Goal: Task Accomplishment & Management: Manage account settings

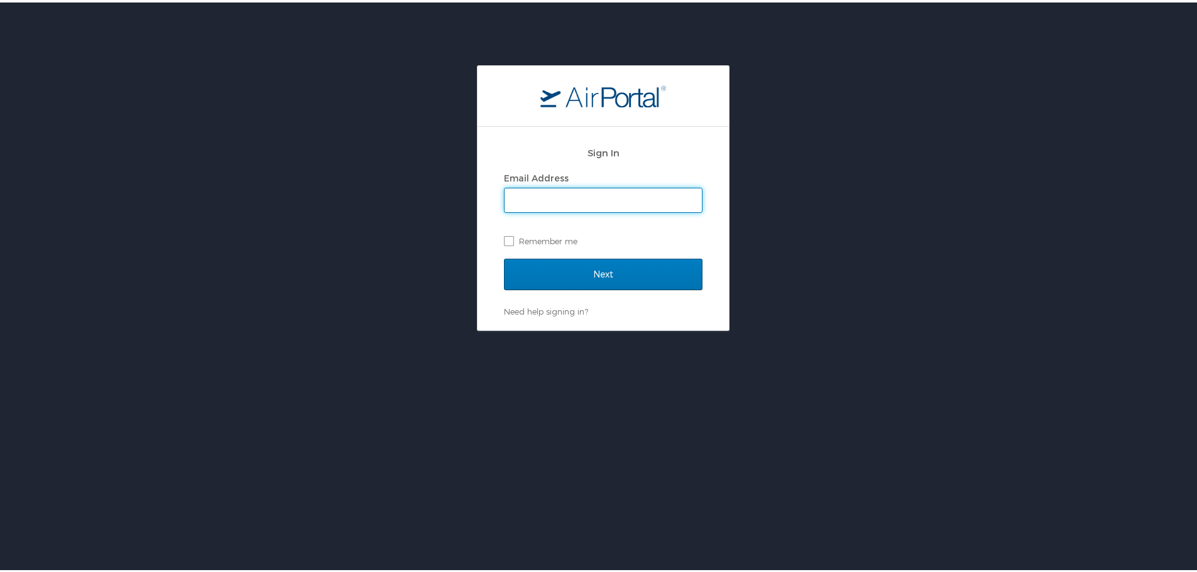
click at [582, 195] on input "Email Address" at bounding box center [602, 198] width 197 height 24
type input "[PERSON_NAME][EMAIL_ADDRESS][PERSON_NAME][DOMAIN_NAME]"
drag, startPoint x: 662, startPoint y: 330, endPoint x: 666, endPoint y: 314, distance: 16.3
click at [662, 329] on div "Sign In Email Address melisa.rios@radiancetech.com Remember me Next Need help s…" at bounding box center [603, 349] width 1206 height 572
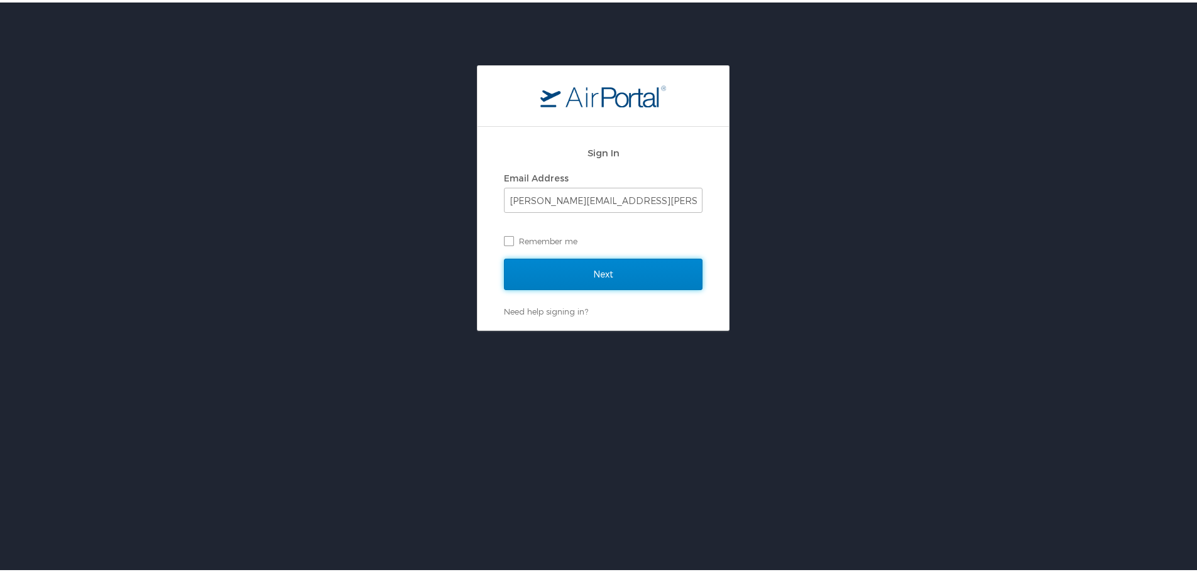
click at [655, 268] on input "Next" at bounding box center [603, 271] width 198 height 31
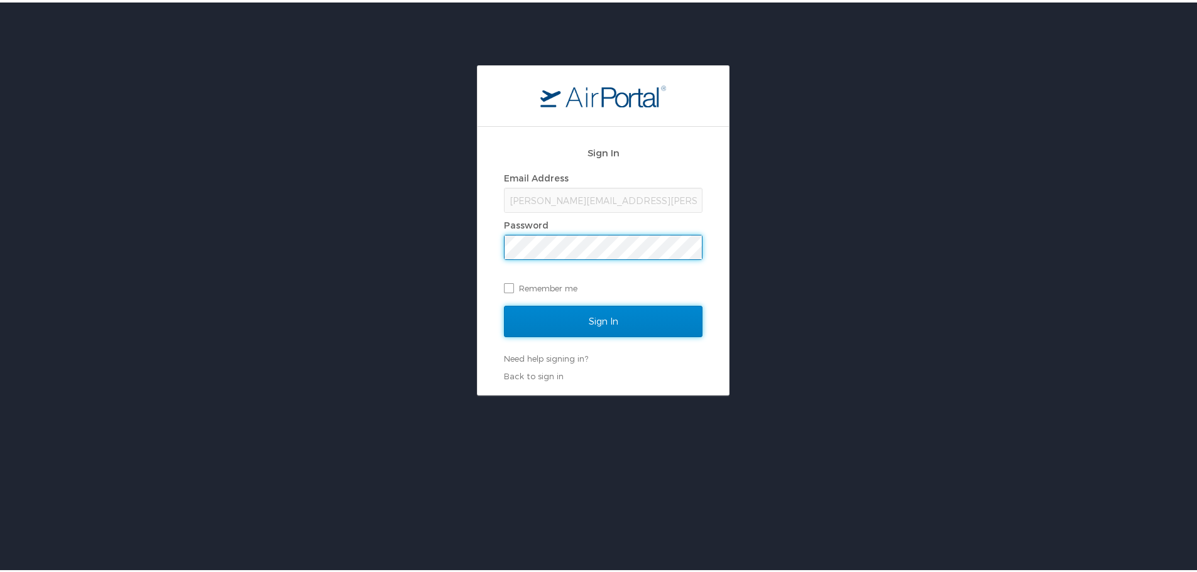
click at [631, 305] on input "Sign In" at bounding box center [603, 318] width 198 height 31
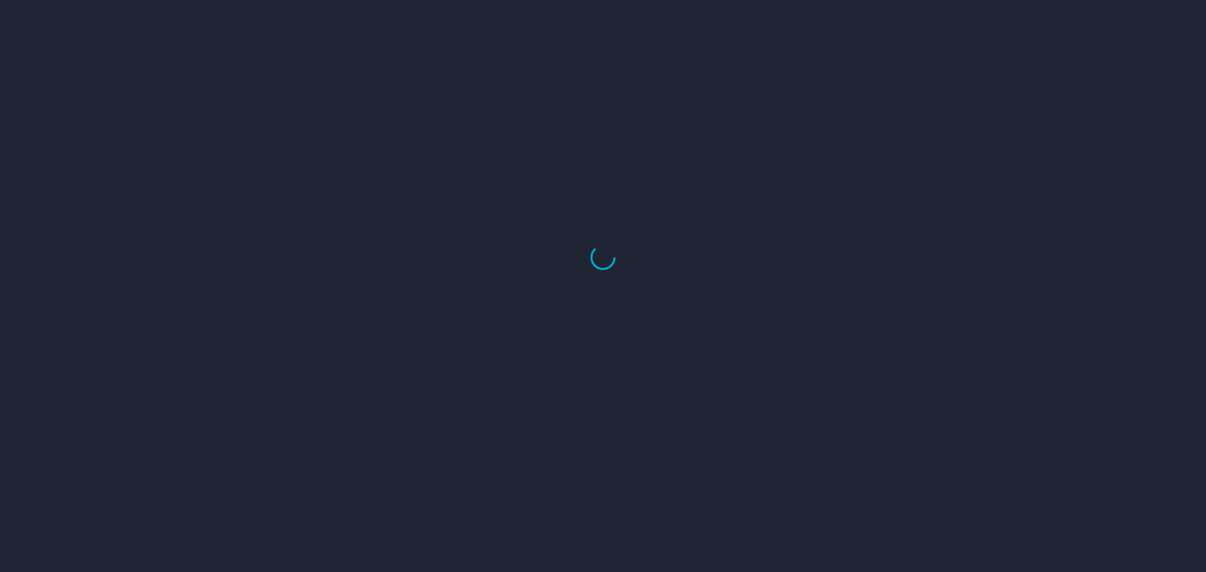
select select "US"
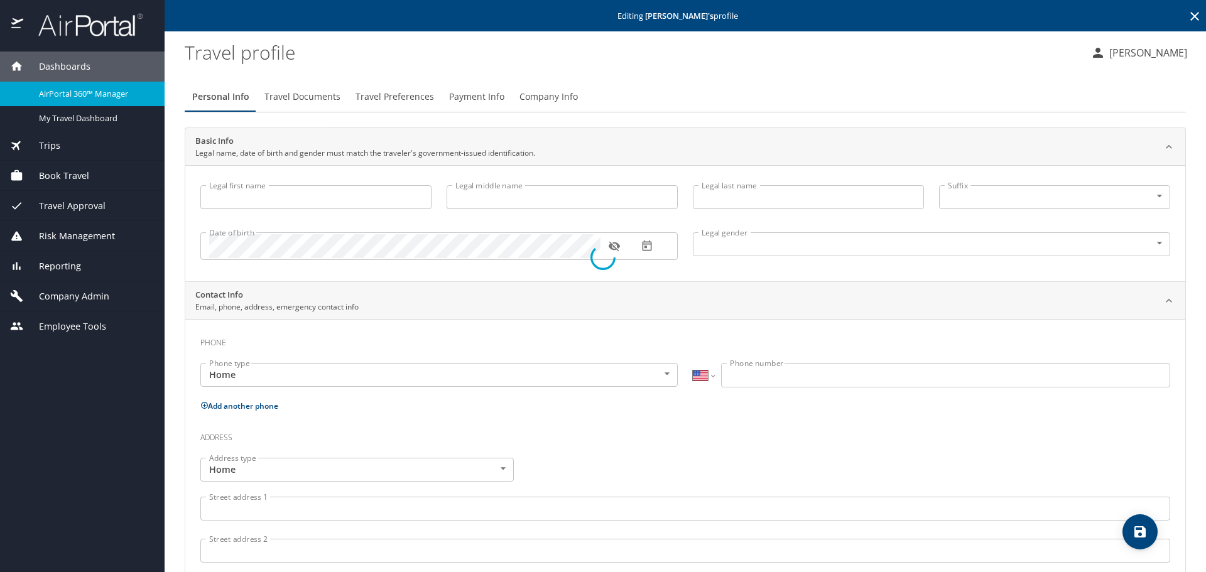
type input "[PERSON_NAME]"
type input "[DEMOGRAPHIC_DATA]"
type input "[PERSON_NAME]"
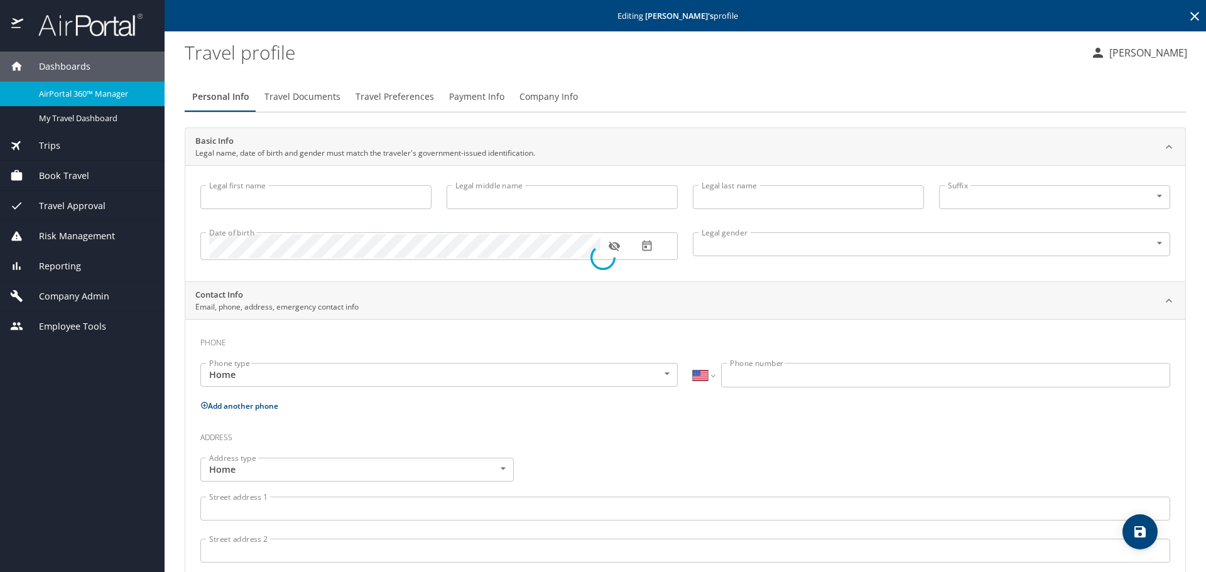
type input "[PERSON_NAME]"
type input "[PHONE_NUMBER]"
select select "US"
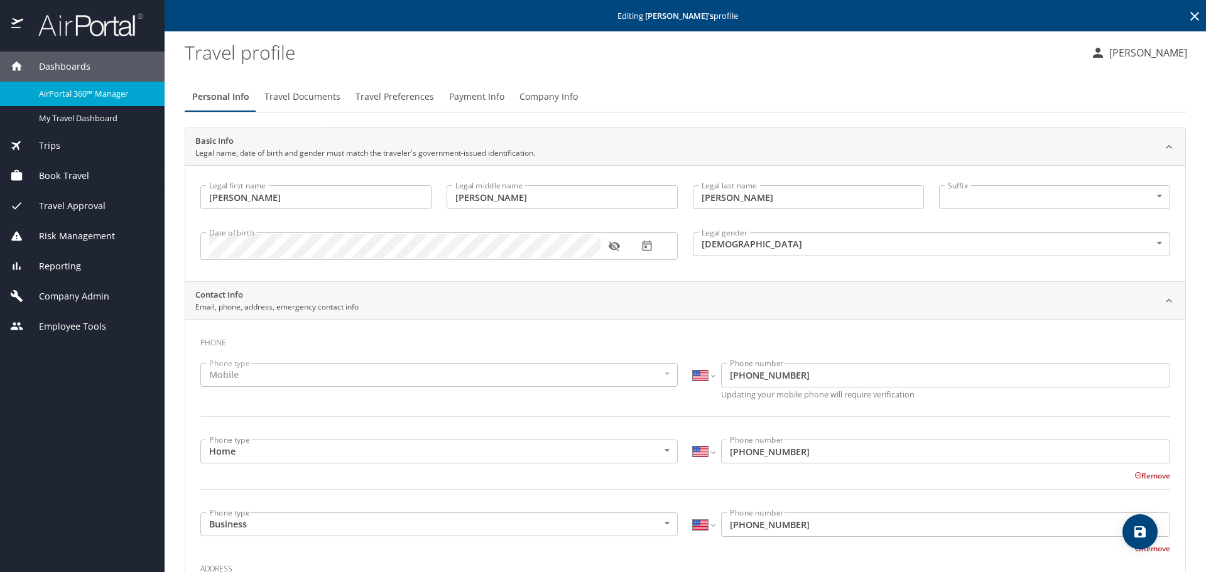
click at [78, 149] on div "Trips" at bounding box center [82, 146] width 144 height 14
